Goal: Task Accomplishment & Management: Manage account settings

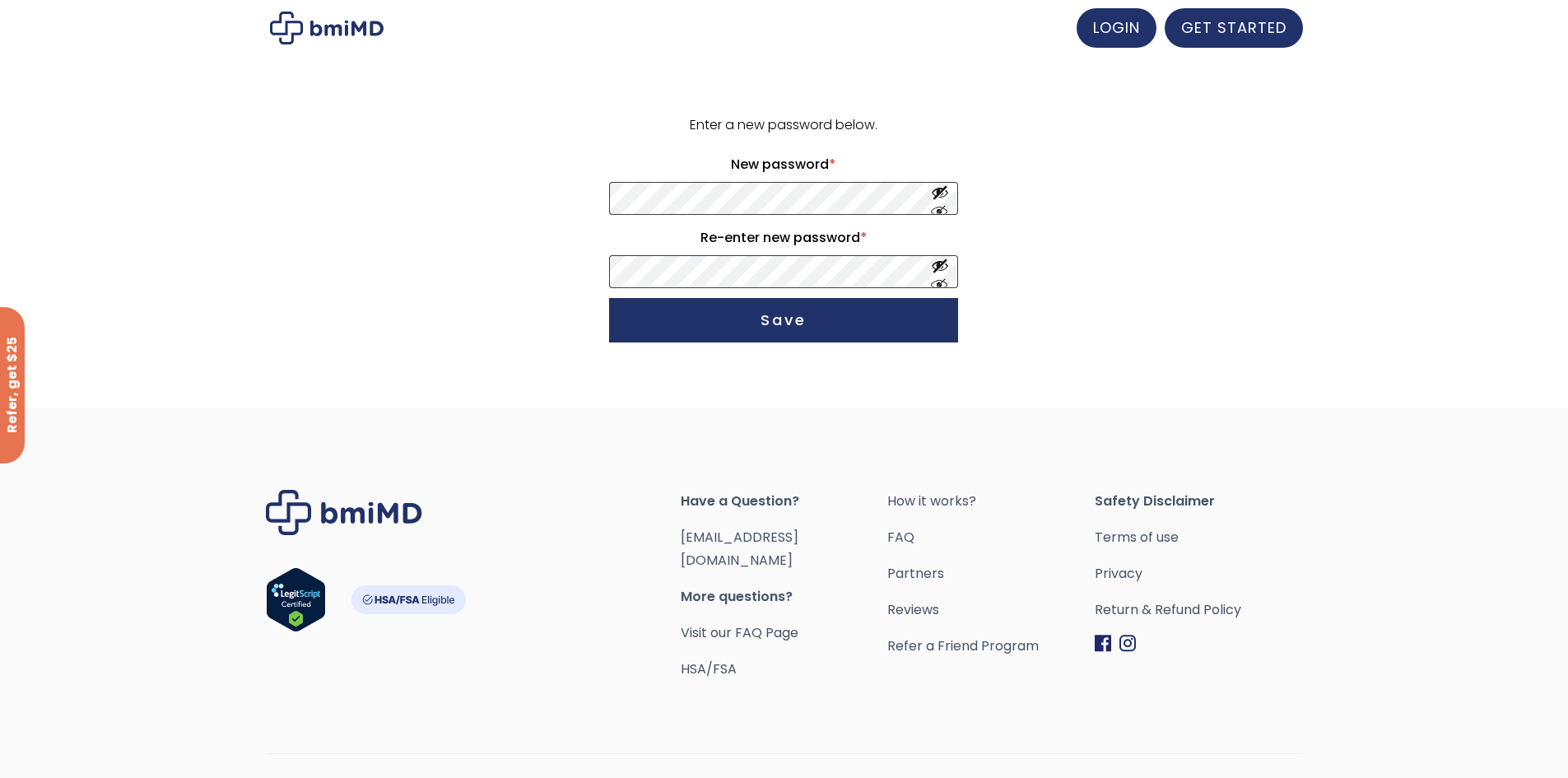
click at [624, 130] on p "Enter a new password below." at bounding box center [784, 125] width 354 height 23
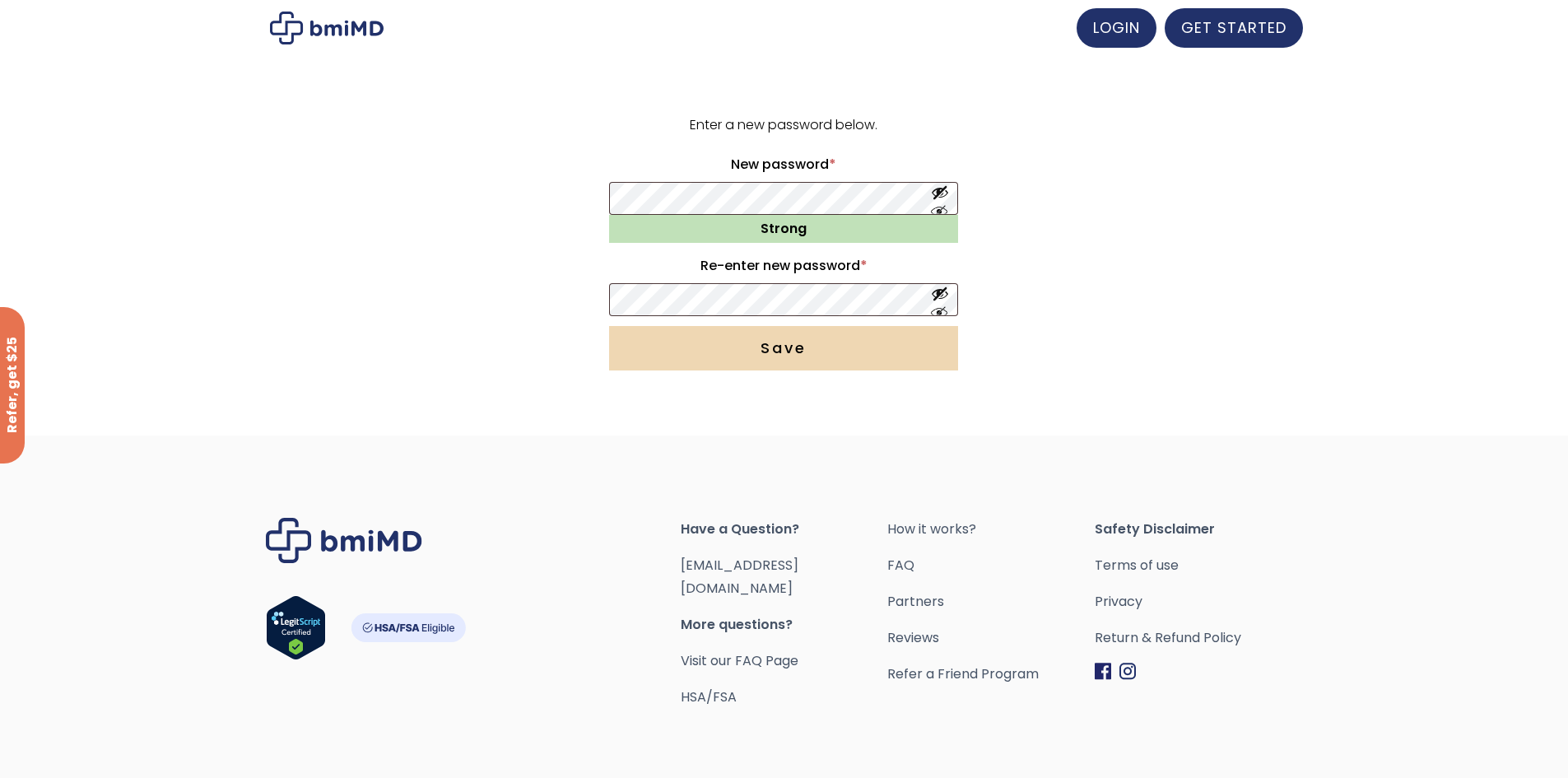
click at [830, 365] on button "Save" at bounding box center [783, 347] width 349 height 44
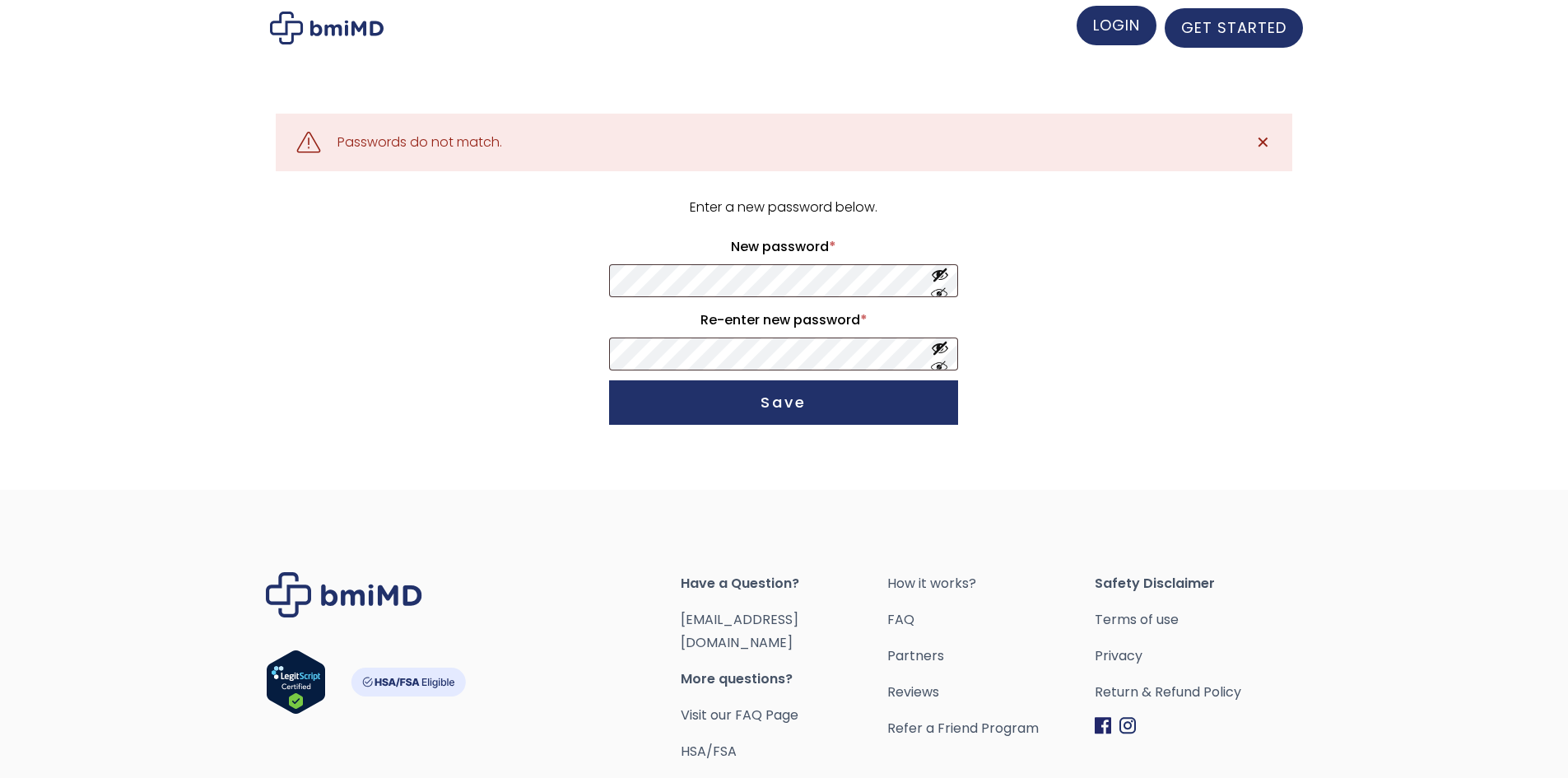
click at [1109, 37] on link "LOGIN" at bounding box center [1116, 25] width 80 height 40
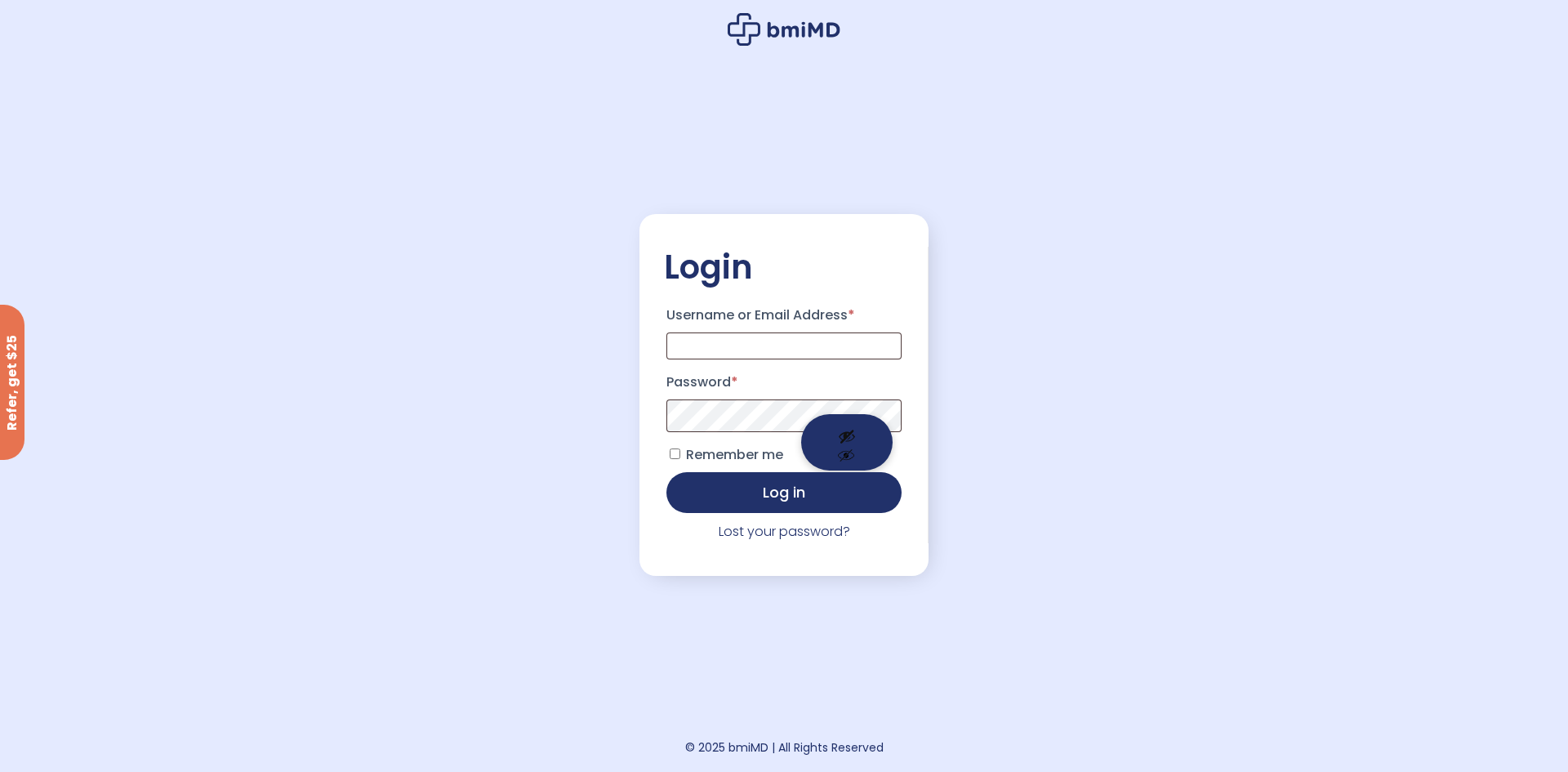
click at [841, 453] on button "Show password" at bounding box center [847, 442] width 91 height 56
click at [743, 133] on div "Login Username or Email Address * Password * Remember me Log in Lost your passw…" at bounding box center [784, 386] width 289 height 772
click at [741, 336] on input "Username or Email Address *" at bounding box center [784, 345] width 235 height 27
type input "**********"
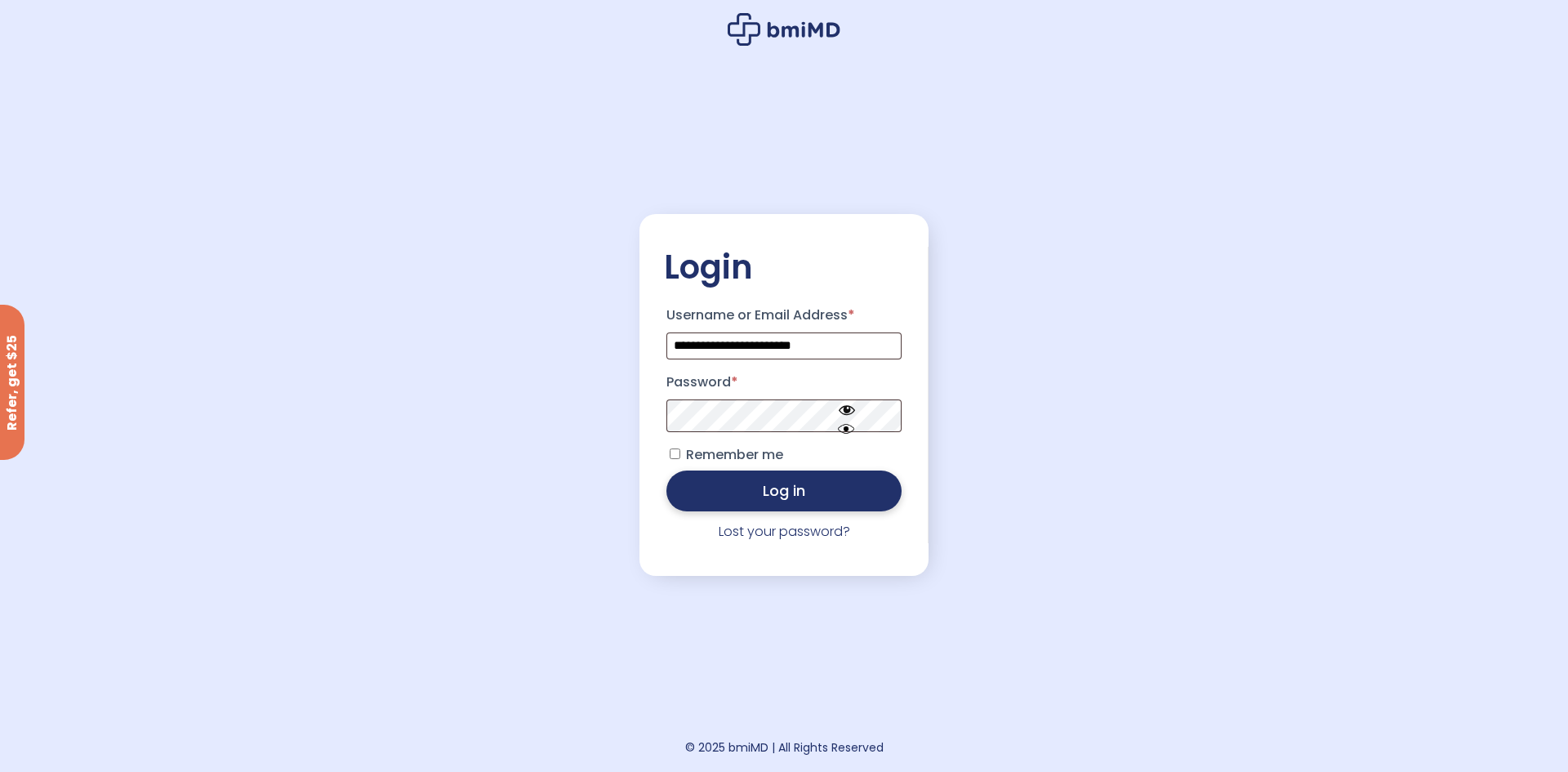
click at [792, 497] on button "Log in" at bounding box center [784, 491] width 235 height 41
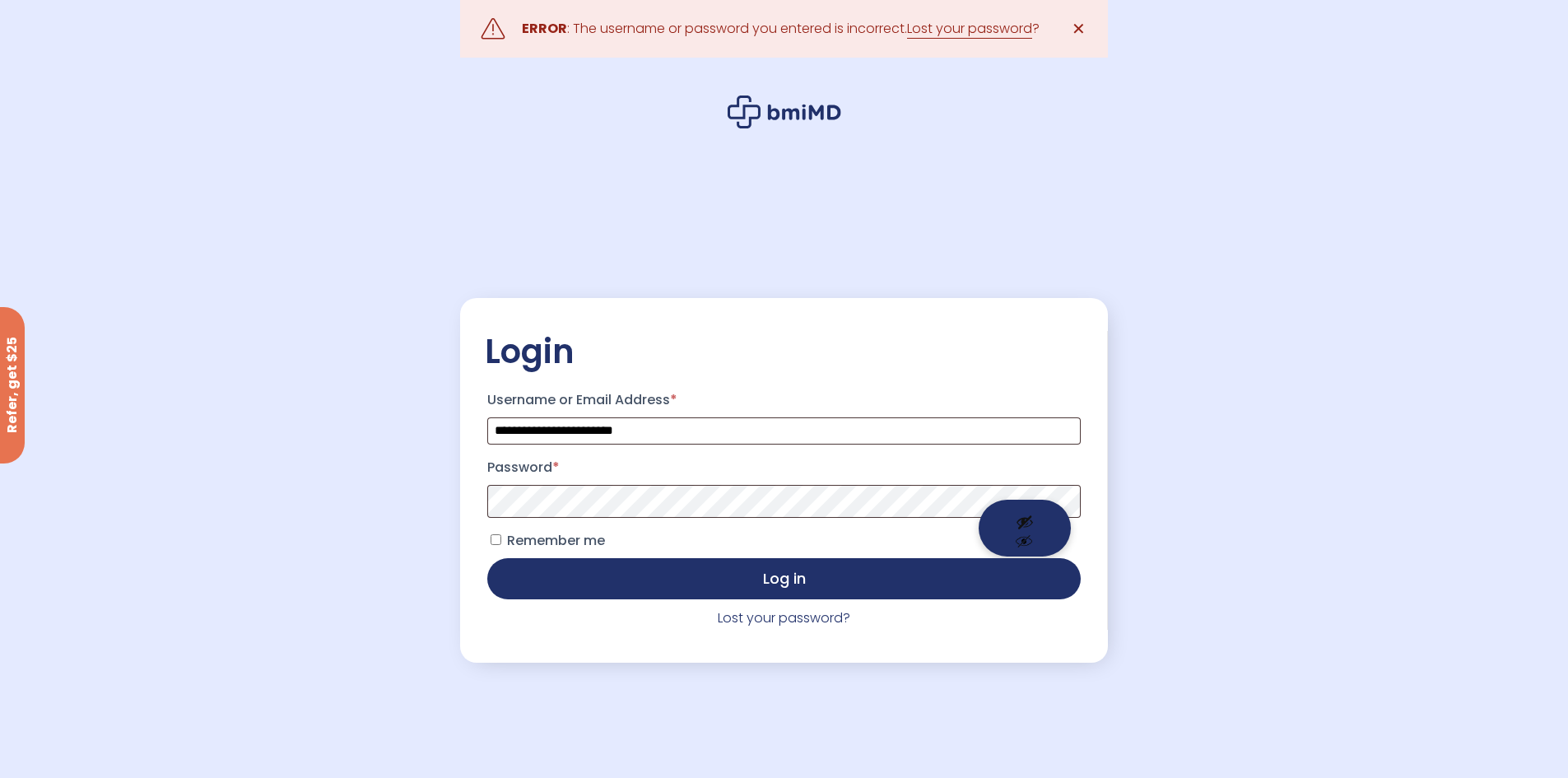
click at [1015, 515] on button "Show password" at bounding box center [1025, 528] width 92 height 56
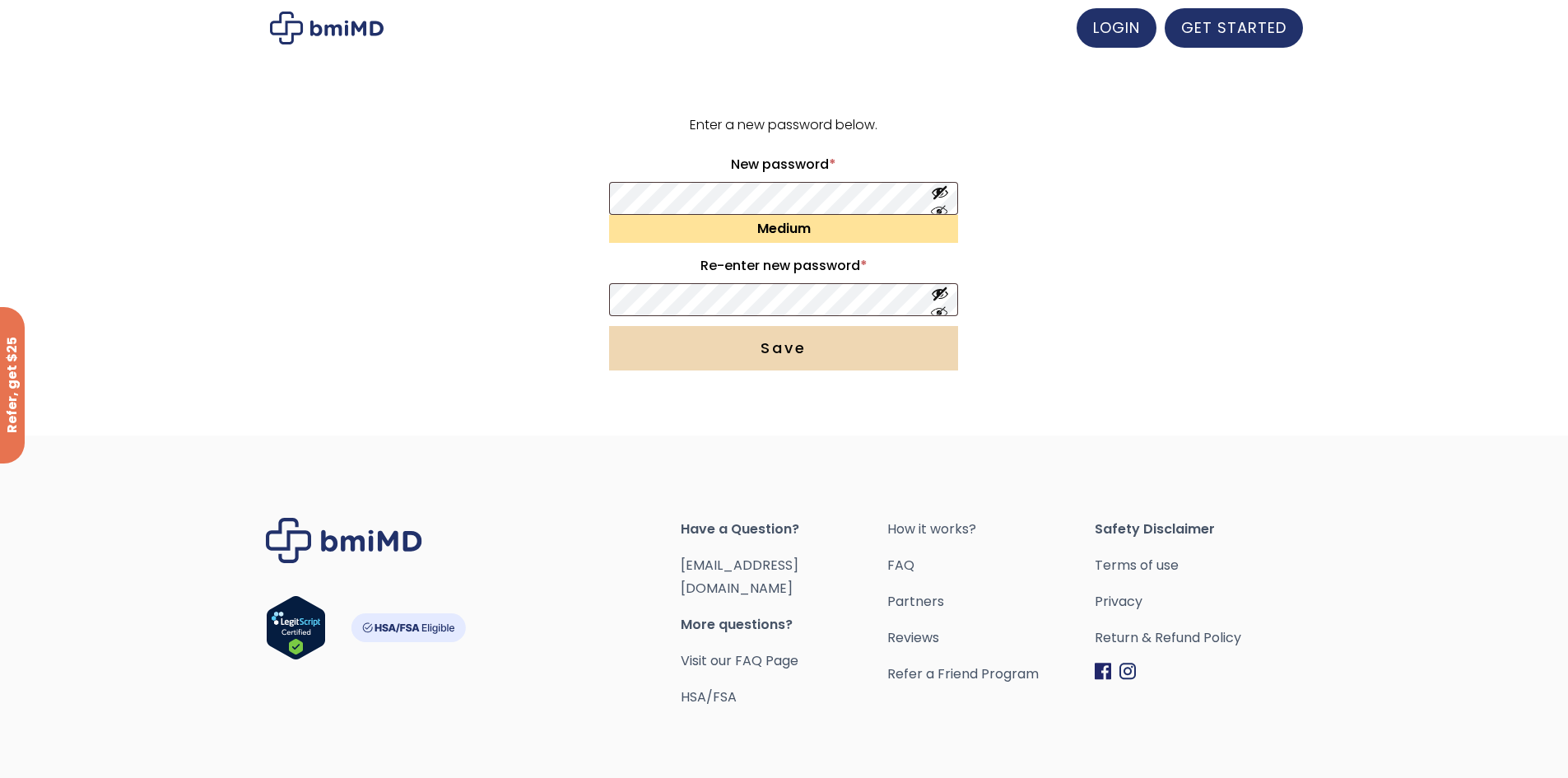
click at [607, 371] on p "Save" at bounding box center [784, 348] width 354 height 49
click at [628, 355] on button "Save" at bounding box center [783, 347] width 349 height 44
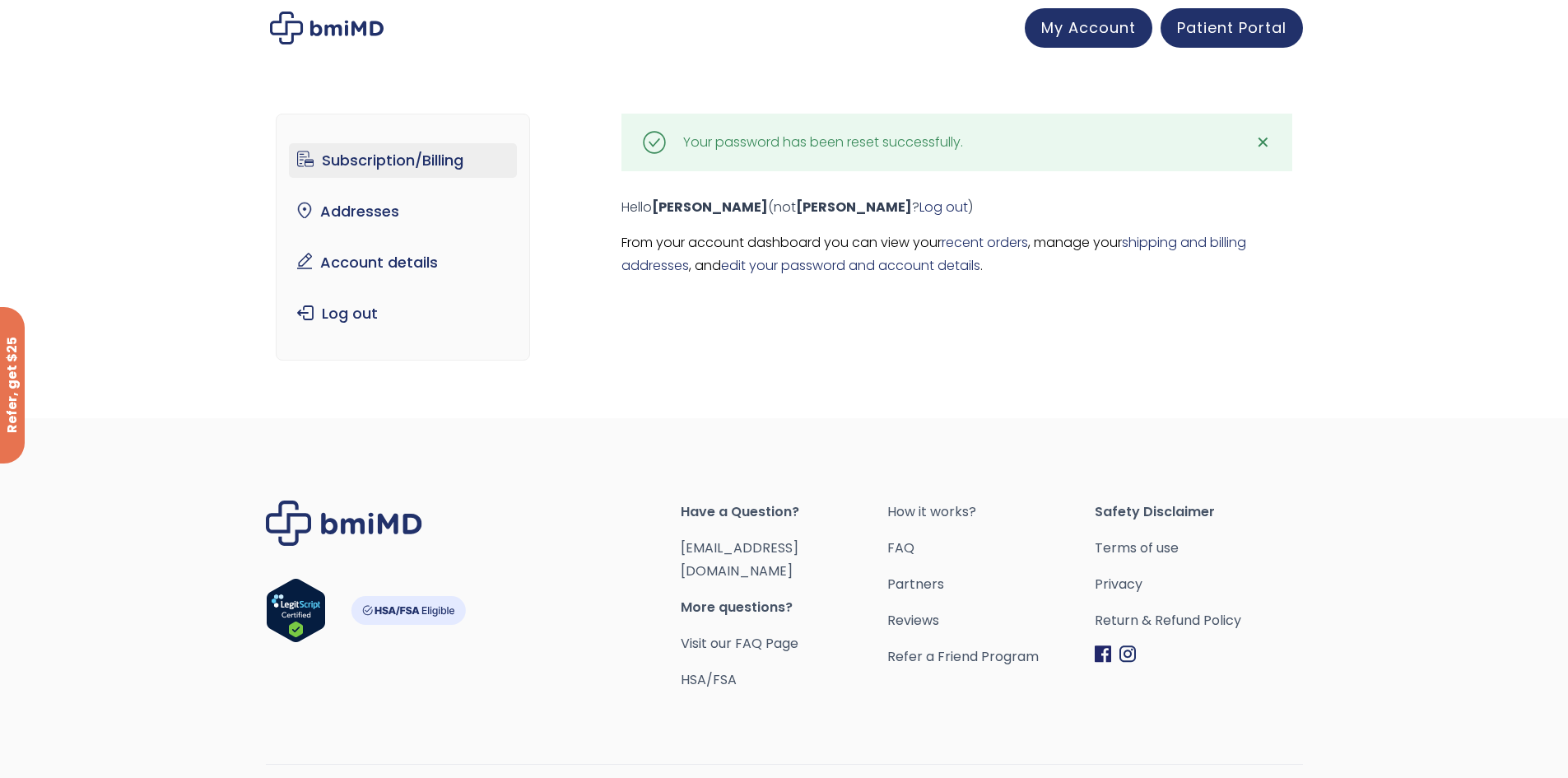
click at [443, 174] on link "Subscription/Billing" at bounding box center [403, 160] width 228 height 35
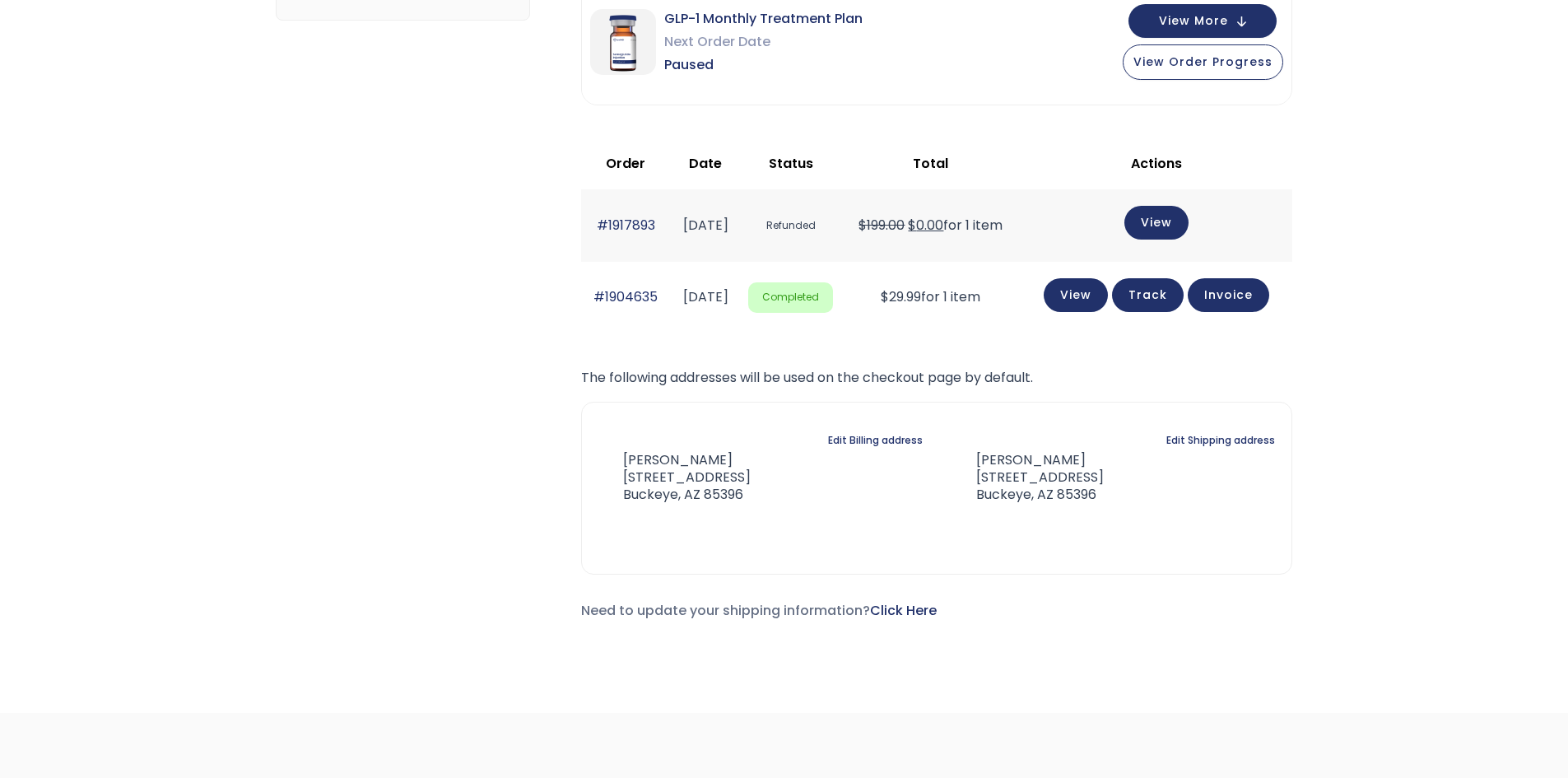
scroll to position [329, 0]
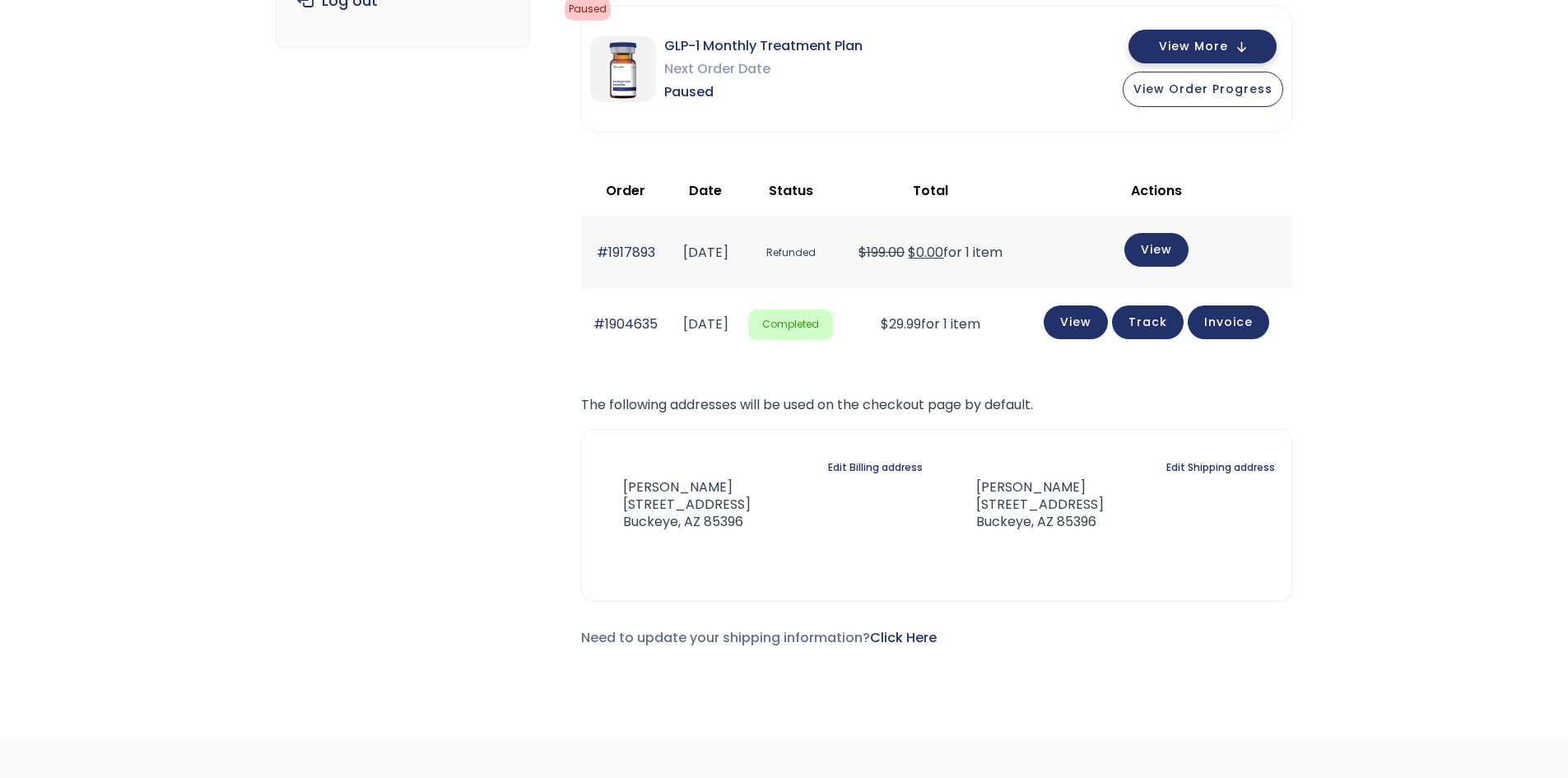
click at [1246, 60] on button "View More" at bounding box center [1202, 46] width 148 height 34
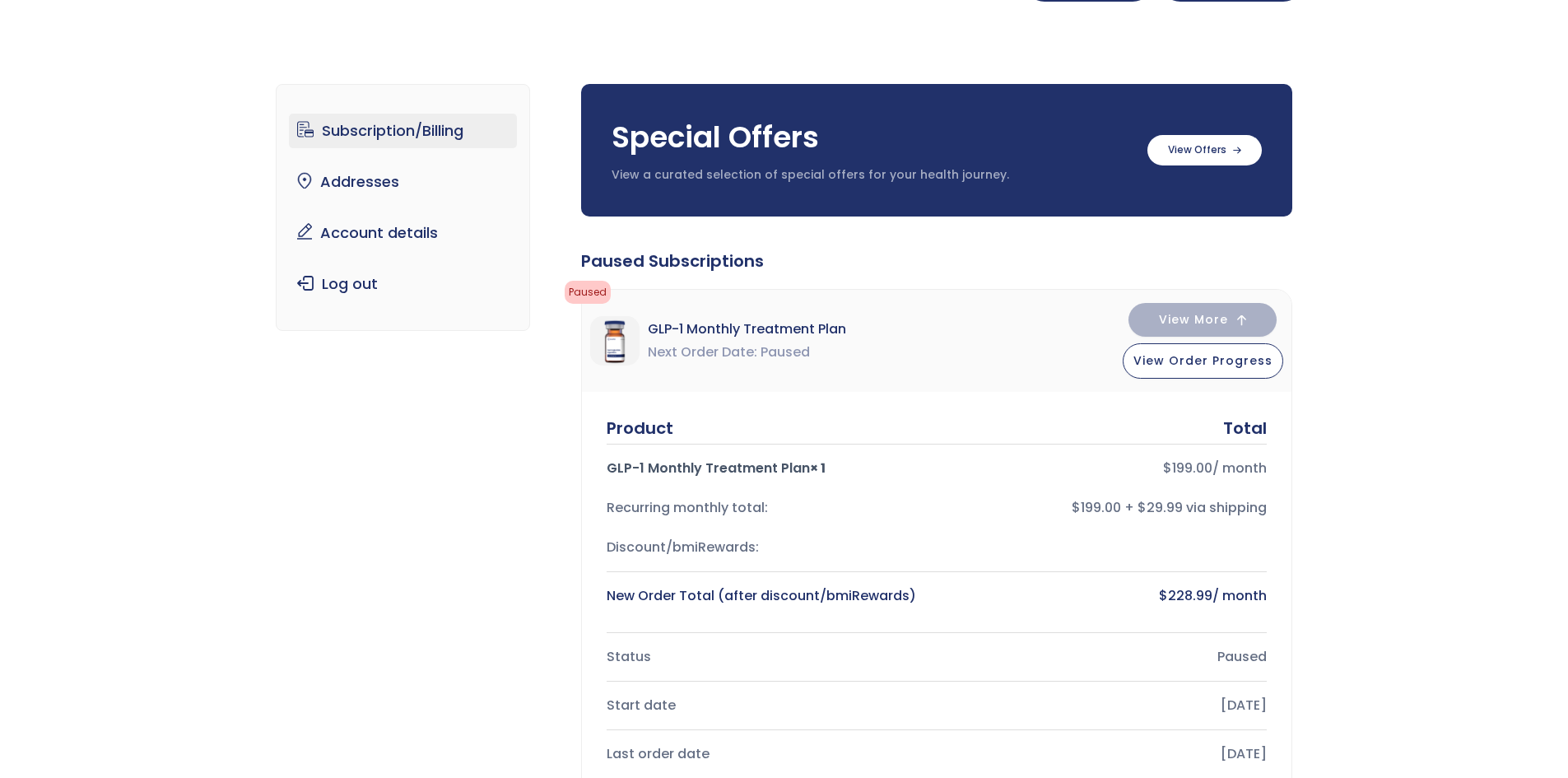
scroll to position [0, 0]
